Goal: Navigation & Orientation: Find specific page/section

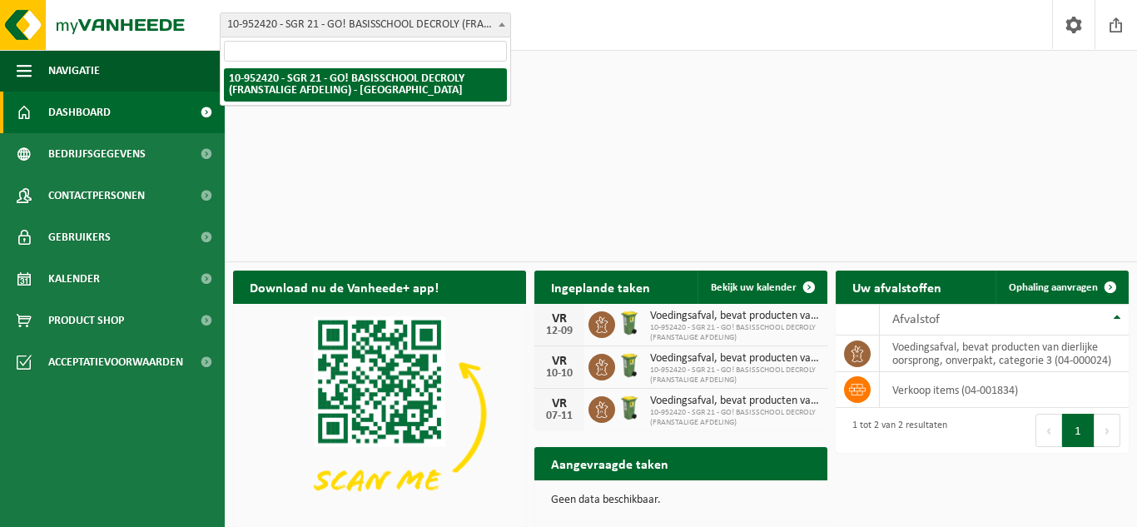
click at [502, 20] on span at bounding box center [502, 24] width 17 height 22
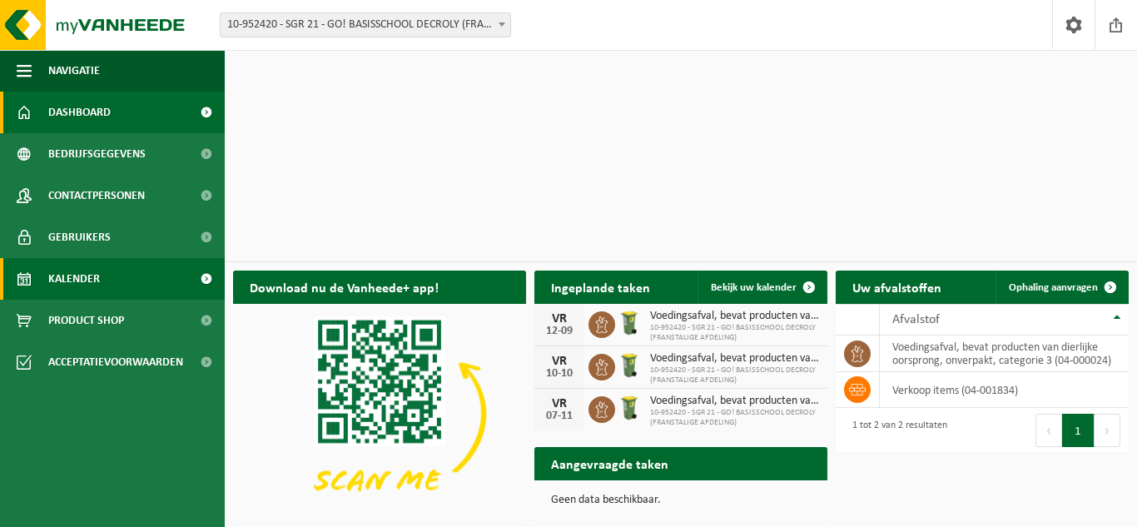
click at [123, 274] on link "Kalender" at bounding box center [112, 279] width 225 height 42
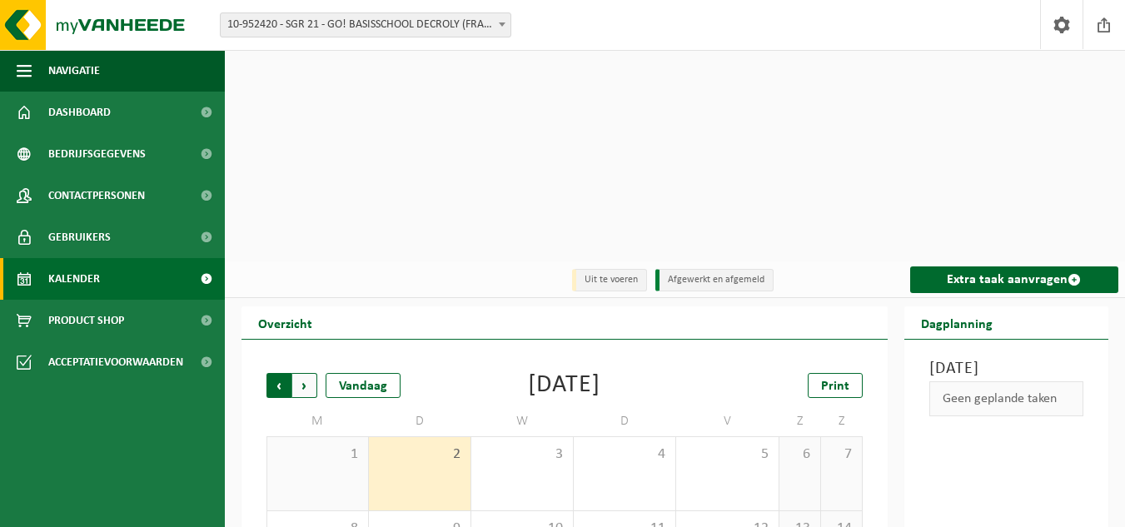
click at [305, 373] on span "Volgende" at bounding box center [304, 385] width 25 height 25
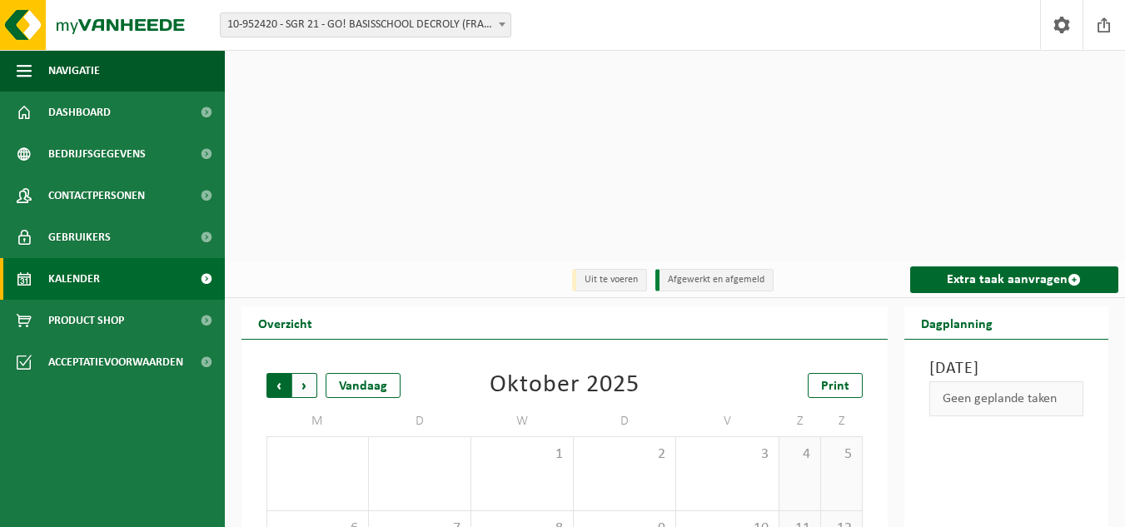
click at [306, 373] on span "Volgende" at bounding box center [304, 385] width 25 height 25
